Goal: Check status: Check status

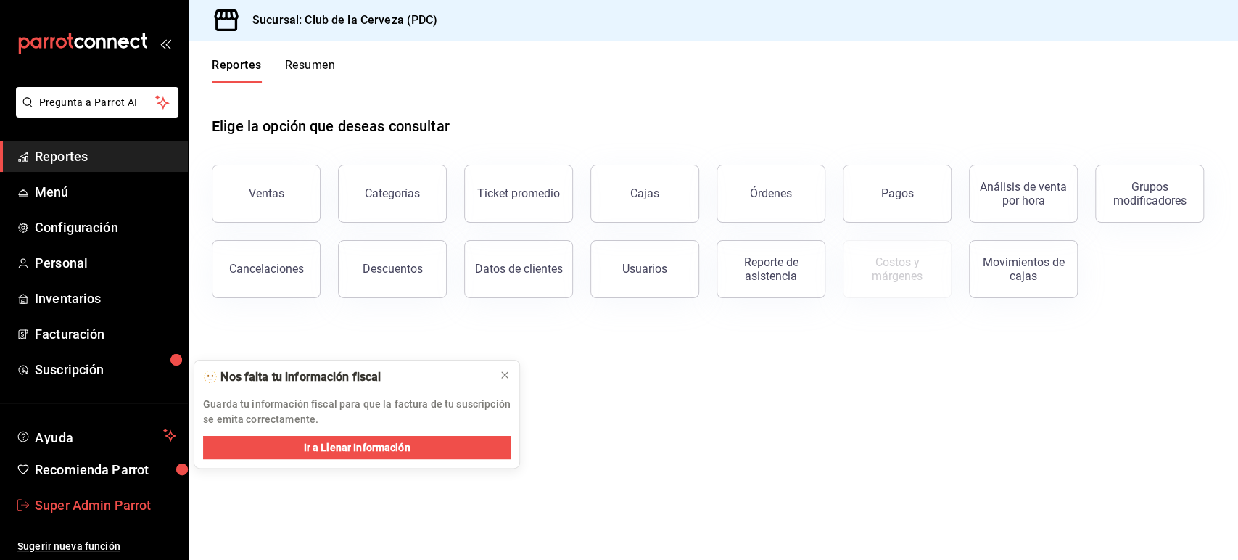
click at [99, 520] on link "Super Admin Parrot" at bounding box center [94, 504] width 188 height 31
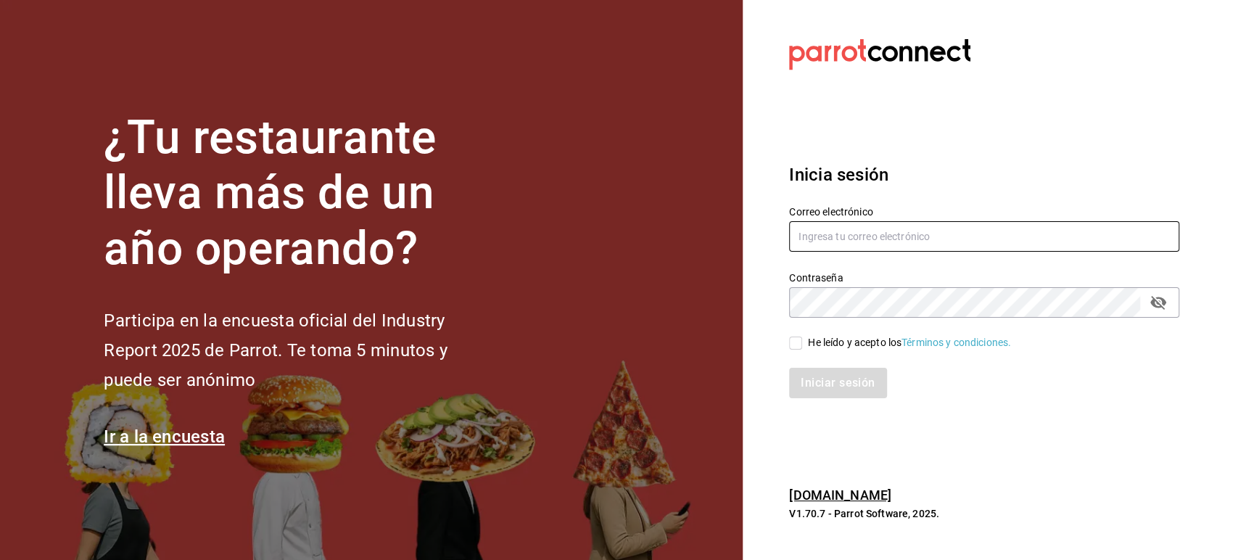
click at [837, 236] on input "text" at bounding box center [984, 236] width 390 height 30
paste input "[EMAIL_ADDRESS][DOMAIN_NAME]"
type input "[EMAIL_ADDRESS][DOMAIN_NAME]"
click at [803, 347] on span "He leído y acepto los Términos y condiciones." at bounding box center [906, 342] width 209 height 15
click at [802, 347] on input "He leído y acepto los Términos y condiciones." at bounding box center [795, 342] width 13 height 13
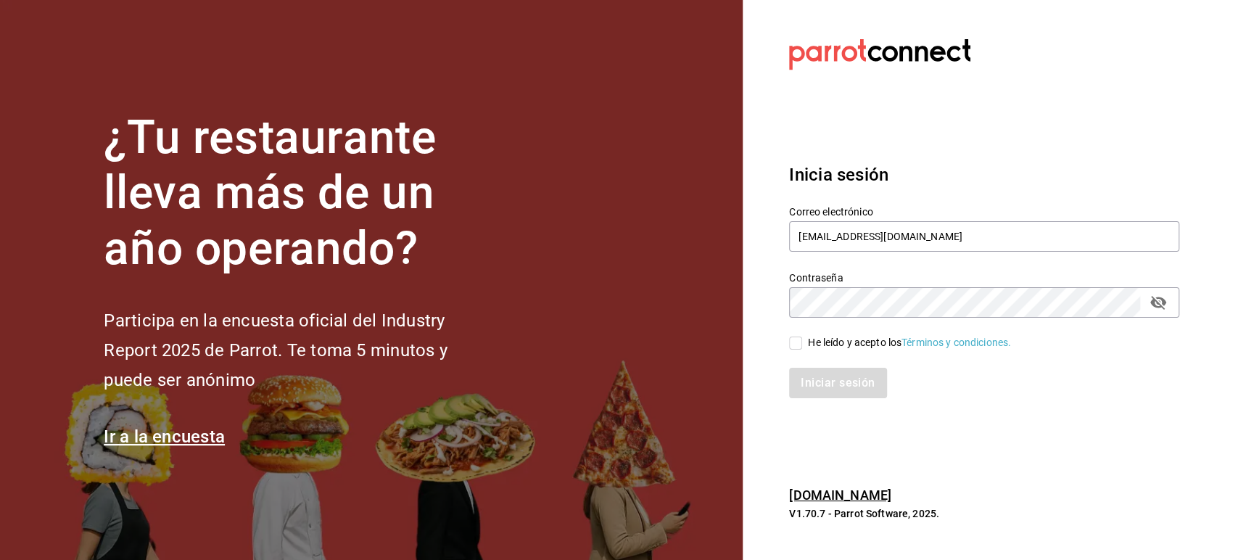
checkbox input "true"
click at [811, 381] on button "Iniciar sesión" at bounding box center [838, 383] width 99 height 30
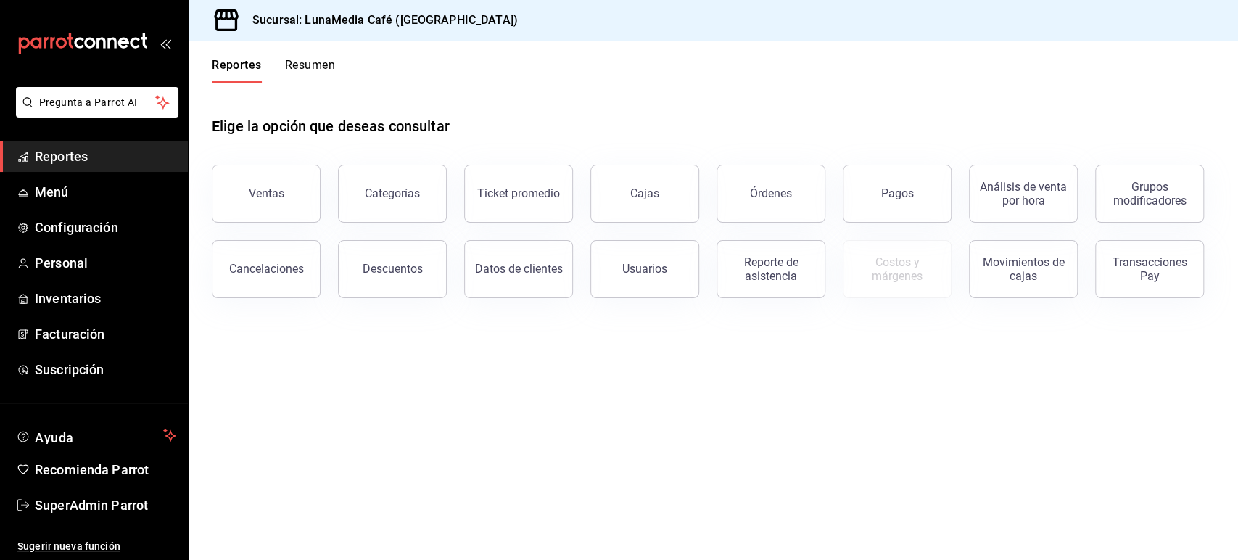
click at [352, 370] on main "Elige la opción que deseas consultar Ventas Categorías Ticket promedio Cajas Ór…" at bounding box center [713, 321] width 1049 height 477
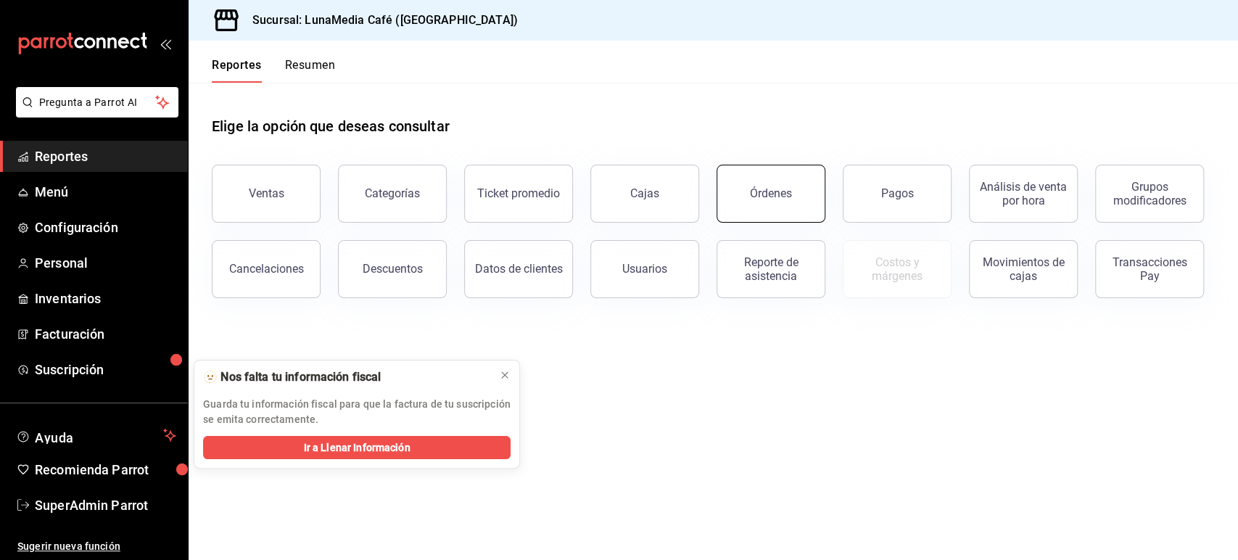
click at [745, 212] on button "Órdenes" at bounding box center [770, 194] width 109 height 58
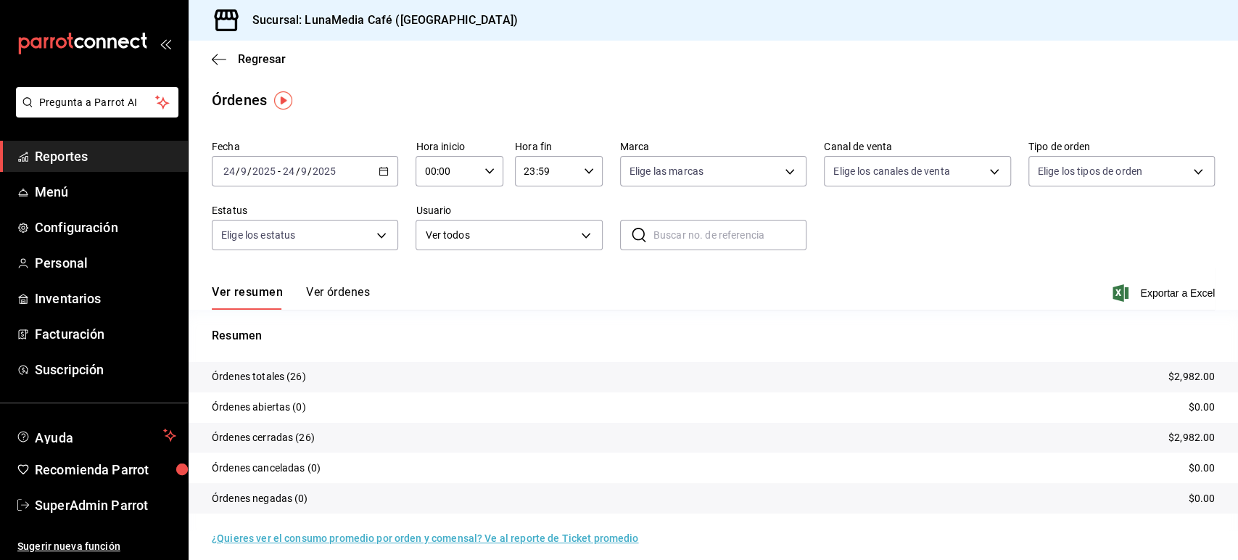
click at [509, 370] on tr "Órdenes totales (26) $2,982.00" at bounding box center [713, 377] width 1049 height 30
click at [336, 281] on div "Ver resumen Ver órdenes Exportar a Excel" at bounding box center [713, 289] width 1003 height 42
click at [356, 294] on button "Ver órdenes" at bounding box center [338, 297] width 64 height 25
